Goal: Task Accomplishment & Management: Use online tool/utility

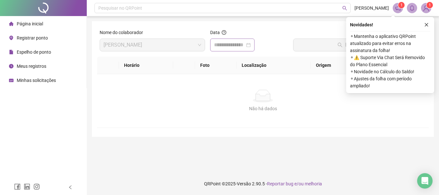
click at [251, 47] on div at bounding box center [232, 45] width 37 height 8
click at [251, 45] on div at bounding box center [232, 45] width 37 height 8
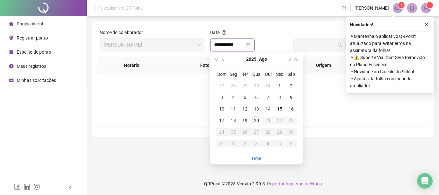
type input "**********"
click at [257, 123] on div "20" at bounding box center [257, 121] width 8 height 8
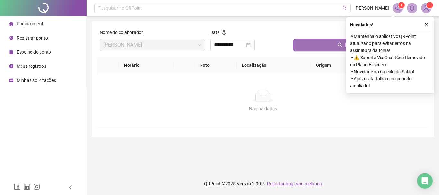
click at [303, 50] on button "Buscar registros" at bounding box center [359, 45] width 133 height 13
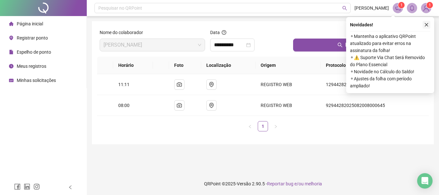
click at [426, 25] on icon "close" at bounding box center [426, 24] width 4 height 4
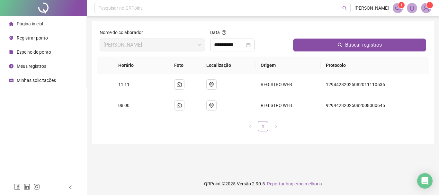
click at [50, 35] on li "Registrar ponto" at bounding box center [43, 37] width 84 height 13
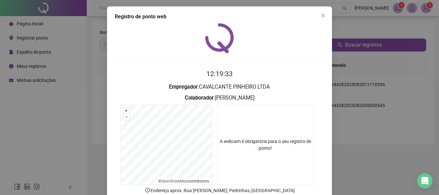
scroll to position [42, 0]
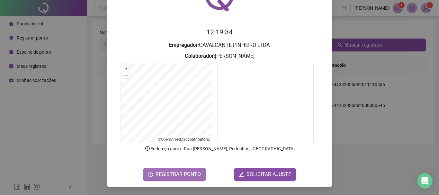
click at [193, 174] on span "REGISTRAR PONTO" at bounding box center [178, 175] width 45 height 8
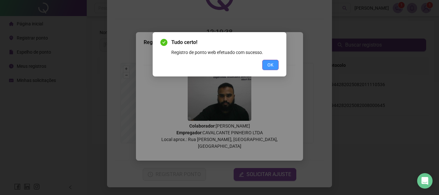
click at [270, 67] on span "OK" at bounding box center [270, 64] width 6 height 7
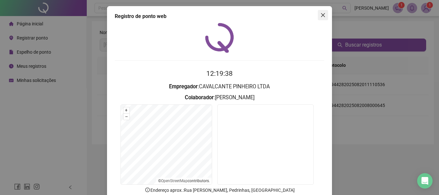
scroll to position [0, 0]
click at [320, 16] on icon "close" at bounding box center [322, 15] width 5 height 5
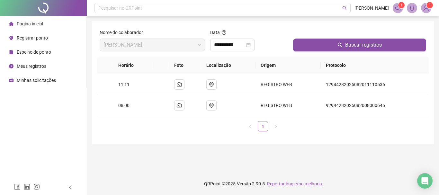
click at [273, 40] on div "**********" at bounding box center [249, 45] width 78 height 13
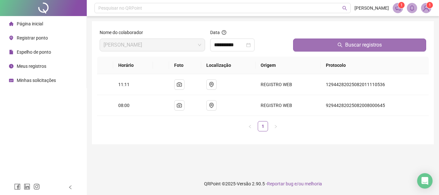
click at [313, 47] on button "Buscar registros" at bounding box center [359, 45] width 133 height 13
click at [317, 44] on button "Buscar registros" at bounding box center [359, 45] width 133 height 13
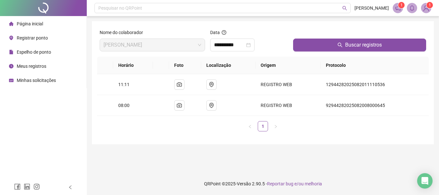
click at [42, 35] on span "Registrar ponto" at bounding box center [32, 37] width 31 height 5
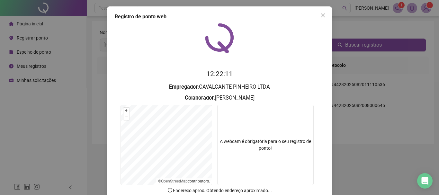
click at [320, 15] on icon "close" at bounding box center [322, 15] width 5 height 5
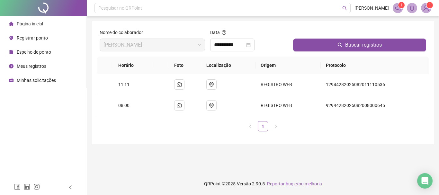
click at [31, 66] on span "Meus registros" at bounding box center [32, 66] width 30 height 5
click at [40, 54] on span "Espelho de ponto" at bounding box center [34, 51] width 34 height 5
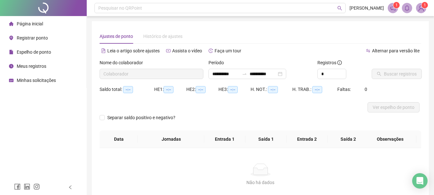
type input "**********"
click at [34, 69] on span "Meus registros" at bounding box center [32, 66] width 30 height 5
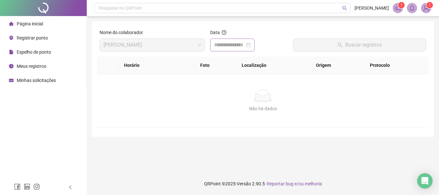
click at [251, 46] on div at bounding box center [232, 45] width 37 height 8
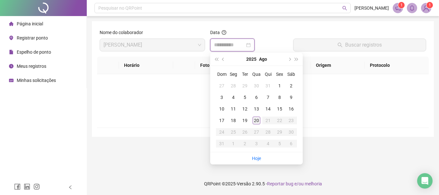
type input "**********"
click at [258, 121] on div "20" at bounding box center [257, 121] width 8 height 8
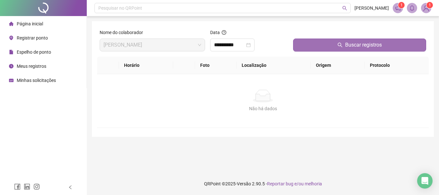
click at [326, 50] on button "Buscar registros" at bounding box center [359, 45] width 133 height 13
